Goal: Find specific page/section: Find specific page/section

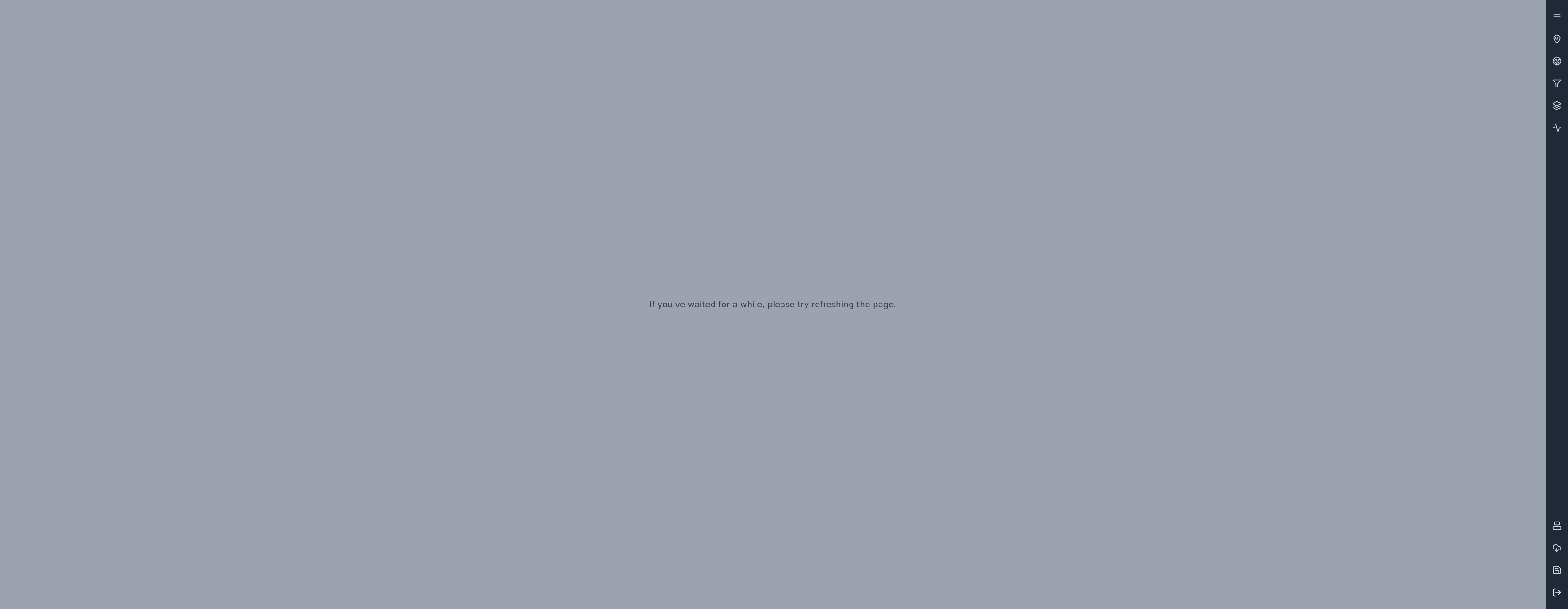
click at [1553, 594] on icon at bounding box center [1556, 592] width 9 height 9
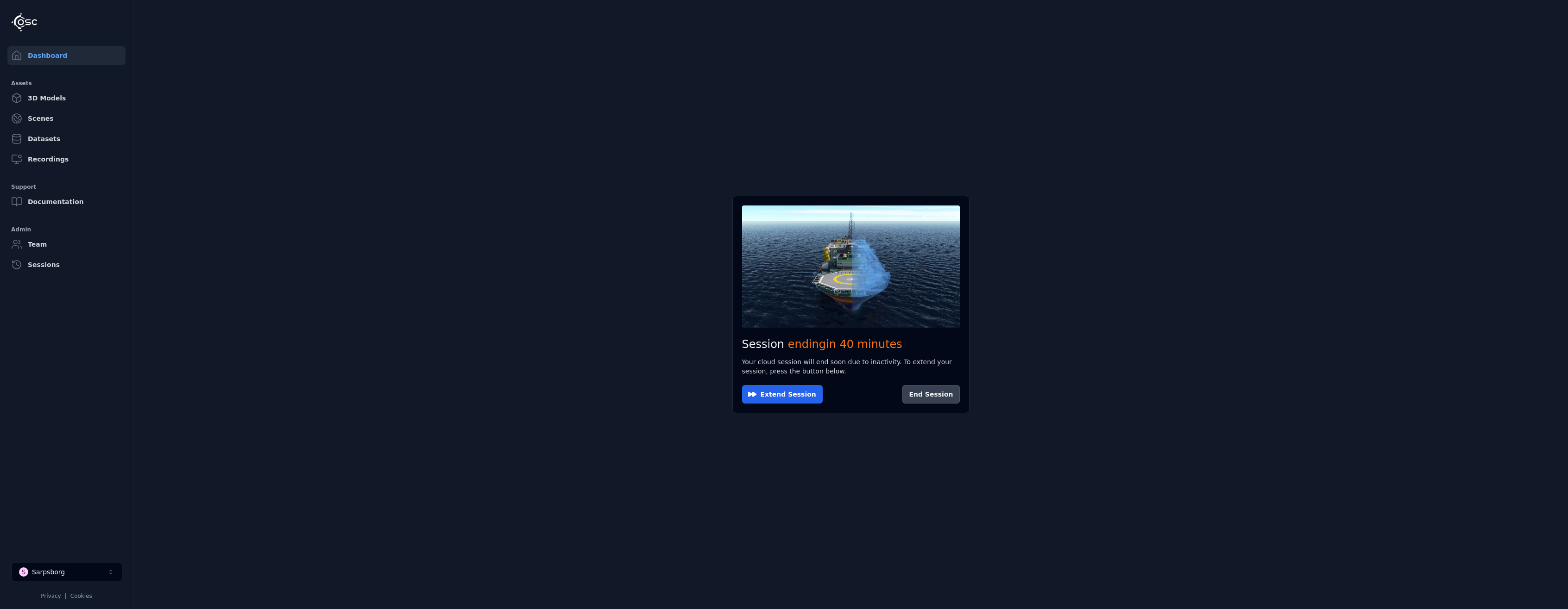
click at [934, 392] on button "End Session" at bounding box center [931, 394] width 57 height 18
click at [577, 284] on main "Session not started Press the button below to start your session. Once your ses…" at bounding box center [850, 304] width 1435 height 609
click at [291, 450] on main "Session not started Press the button below to start your session. Once your ses…" at bounding box center [850, 304] width 1435 height 609
click at [49, 85] on div "Assets" at bounding box center [66, 83] width 111 height 11
click at [44, 97] on link "3D Models" at bounding box center [66, 98] width 118 height 18
